Goal: Task Accomplishment & Management: Complete application form

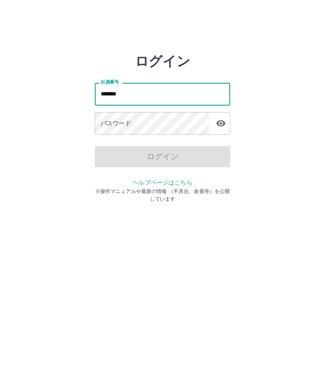
type input "*******"
click at [104, 119] on div "パスワード パスワード" at bounding box center [162, 124] width 135 height 24
click at [104, 122] on div "パスワード パスワード" at bounding box center [162, 124] width 135 height 24
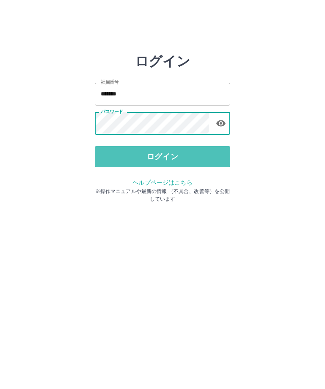
click at [190, 156] on button "ログイン" at bounding box center [162, 156] width 135 height 21
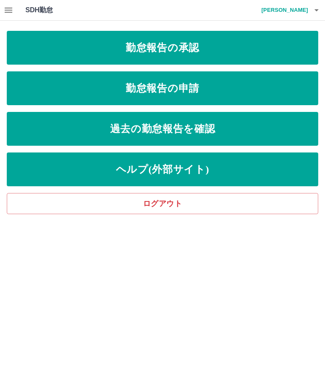
click at [187, 43] on link "勤怠報告の承認" at bounding box center [162, 48] width 311 height 34
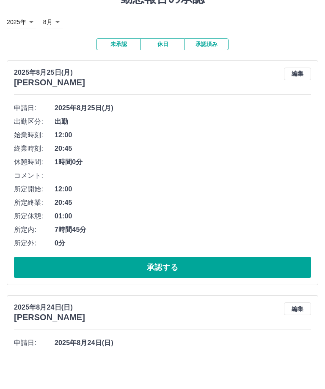
scroll to position [145, 0]
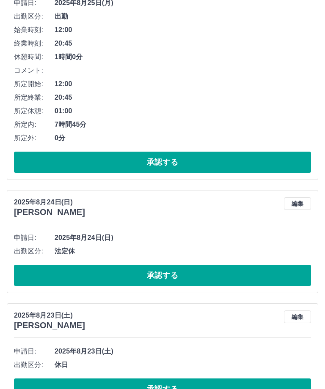
click at [171, 389] on button "承認する" at bounding box center [162, 389] width 297 height 21
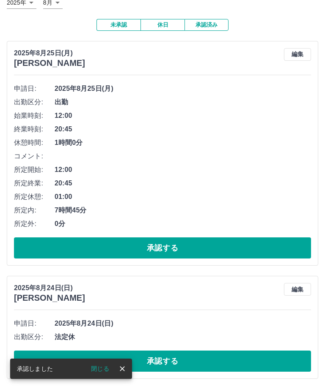
scroll to position [31, 0]
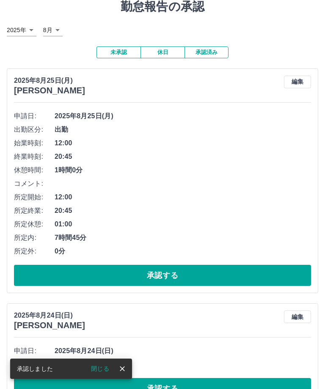
click at [176, 389] on button "承認する" at bounding box center [162, 388] width 297 height 21
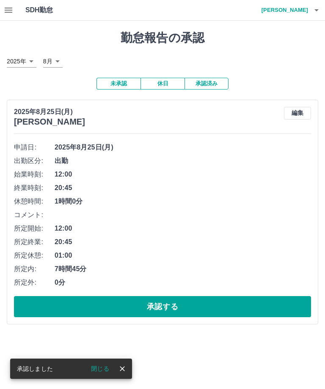
scroll to position [0, 0]
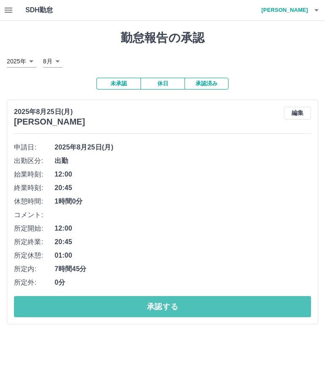
click at [171, 302] on button "承認する" at bounding box center [162, 306] width 297 height 21
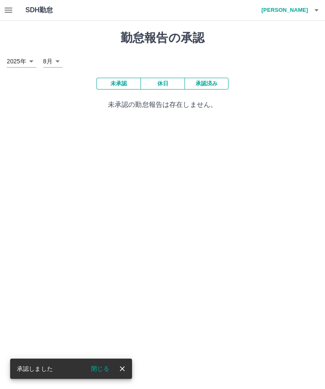
click at [9, 11] on icon "button" at bounding box center [8, 10] width 10 height 10
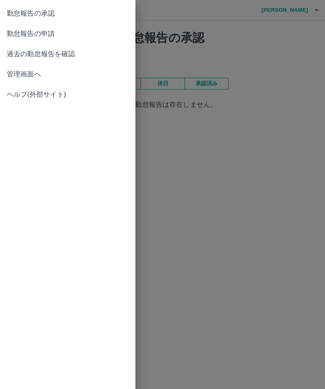
click at [52, 31] on span "勤怠報告の申請" at bounding box center [68, 34] width 122 height 10
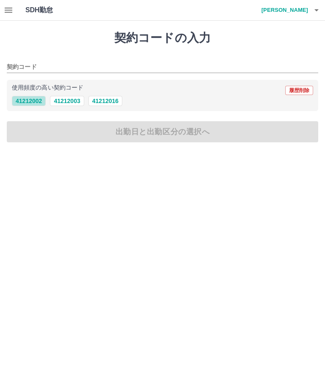
click at [29, 97] on button "41212002" at bounding box center [29, 101] width 34 height 10
type input "********"
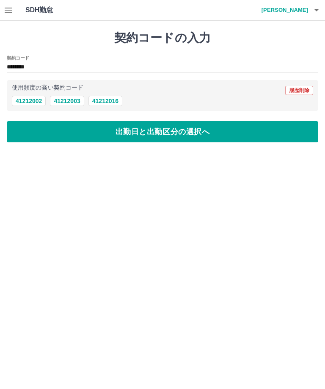
click at [156, 135] on button "出勤日と出勤区分の選択へ" at bounding box center [162, 131] width 311 height 21
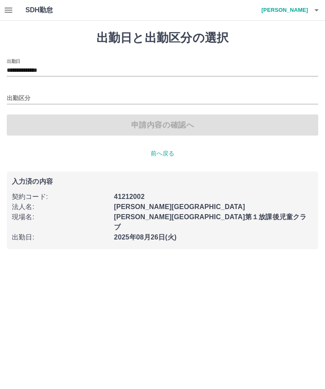
click at [22, 91] on div "出勤区分" at bounding box center [162, 96] width 311 height 18
click at [20, 96] on input "出勤区分" at bounding box center [162, 98] width 311 height 11
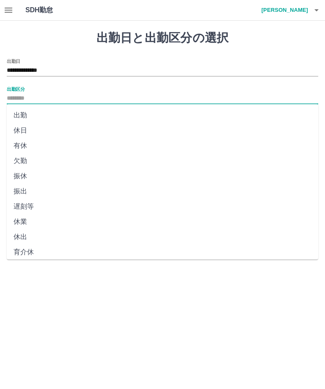
click at [23, 112] on li "出勤" at bounding box center [162, 115] width 311 height 15
type input "**"
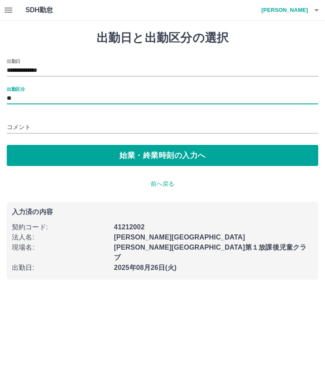
click at [157, 158] on button "始業・終業時刻の入力へ" at bounding box center [162, 155] width 311 height 21
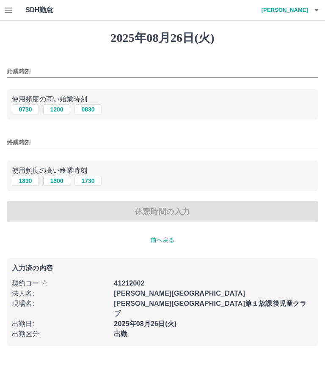
click at [19, 68] on input "始業時刻" at bounding box center [162, 72] width 311 height 12
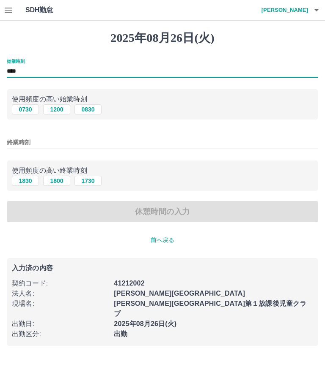
type input "****"
click at [16, 141] on input "終業時刻" at bounding box center [162, 143] width 311 height 12
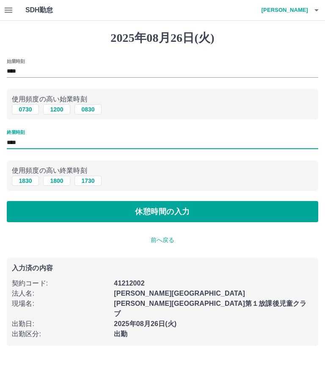
type input "****"
click at [202, 213] on button "休憩時間の入力" at bounding box center [162, 211] width 311 height 21
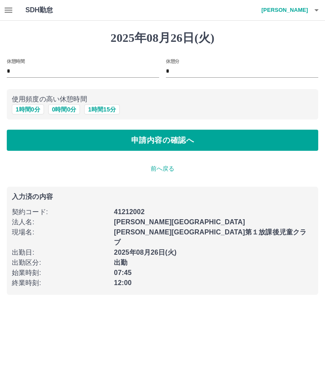
click at [194, 144] on button "申請内容の確認へ" at bounding box center [162, 140] width 311 height 21
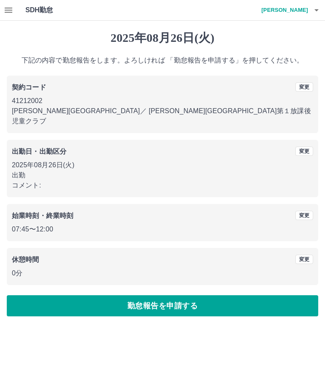
click at [206, 299] on button "勤怠報告を申請する" at bounding box center [162, 306] width 311 height 21
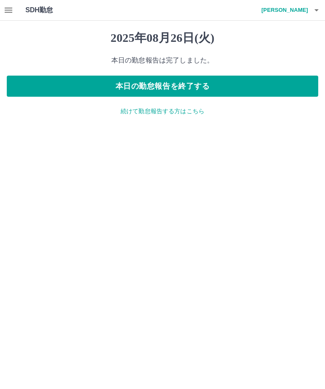
click at [191, 84] on button "本日の勤怠報告を終了する" at bounding box center [162, 86] width 311 height 21
